Goal: Obtain resource: Obtain resource

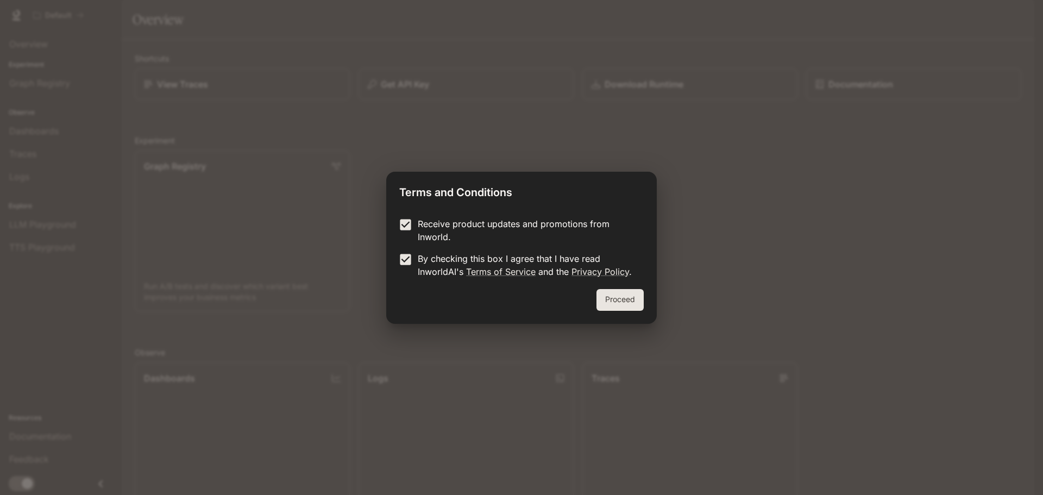
click at [647, 305] on div "Proceed" at bounding box center [521, 306] width 271 height 35
click at [634, 303] on button "Proceed" at bounding box center [620, 300] width 47 height 22
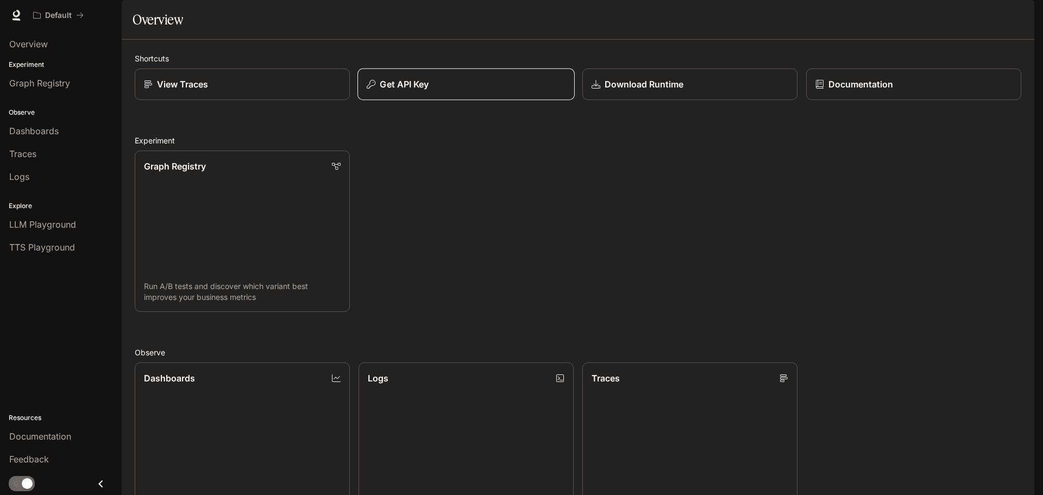
click at [397, 101] on button "Get API Key" at bounding box center [466, 84] width 217 height 32
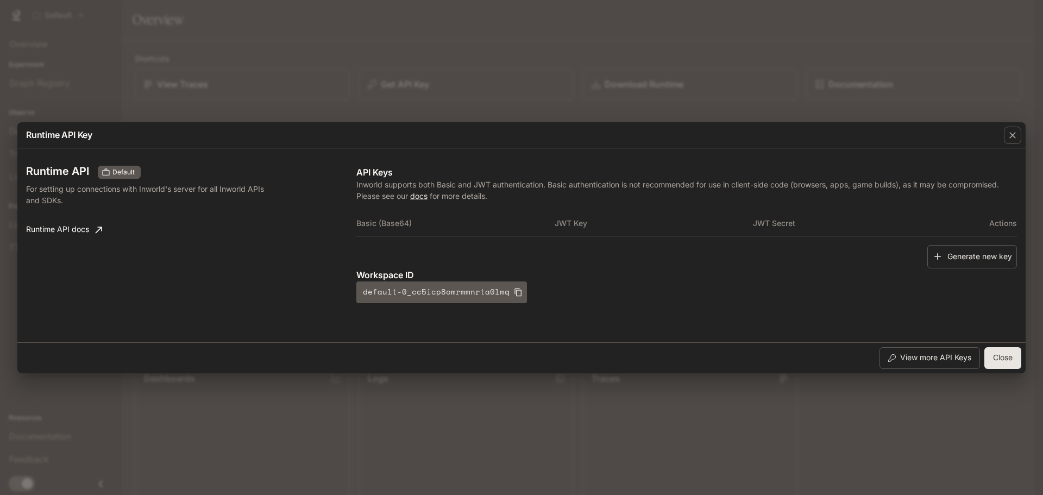
click at [966, 259] on button "Generate new key" at bounding box center [973, 256] width 90 height 23
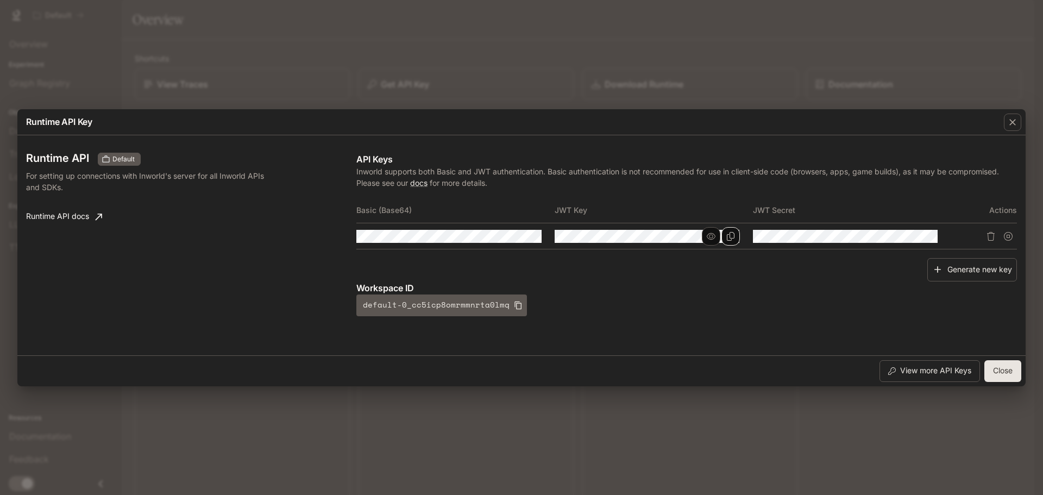
click at [728, 235] on icon "Copy Key" at bounding box center [731, 236] width 9 height 9
click at [910, 236] on icon "button" at bounding box center [909, 236] width 9 height 9
click at [712, 234] on icon "button" at bounding box center [711, 236] width 9 height 9
click at [0, 0] on icon "Copy Key" at bounding box center [0, 0] width 0 height 0
click at [46, 243] on div "Runtime API Default For setting up connections with Inworld's server for all In…" at bounding box center [191, 235] width 330 height 164
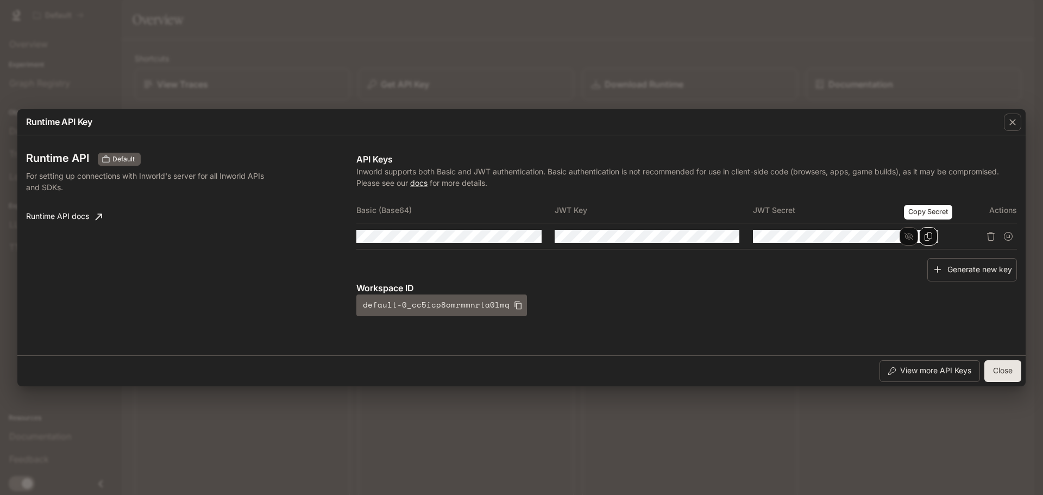
click at [926, 233] on icon "Copy Secret" at bounding box center [928, 236] width 9 height 9
